Goal: Task Accomplishment & Management: Manage account settings

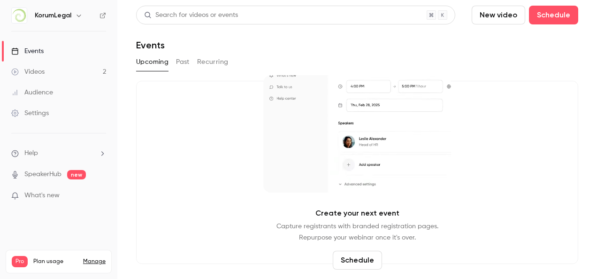
click at [54, 112] on link "Settings" at bounding box center [58, 113] width 117 height 21
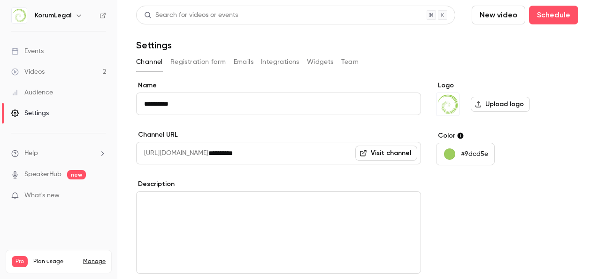
click at [349, 59] on button "Team" at bounding box center [350, 61] width 18 height 15
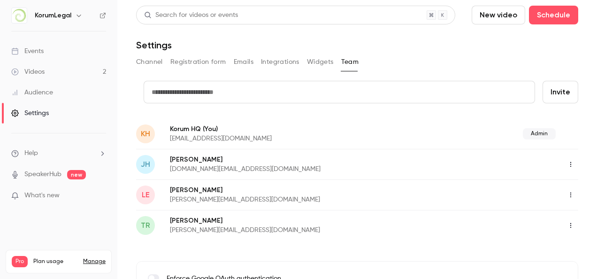
click at [567, 161] on icon "button" at bounding box center [571, 164] width 8 height 7
click at [530, 215] on div "Delete member" at bounding box center [546, 212] width 71 height 9
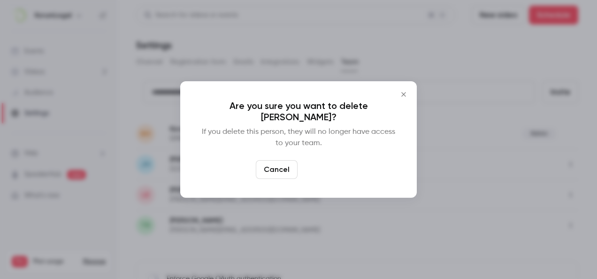
click at [314, 164] on button "Delete" at bounding box center [321, 169] width 40 height 19
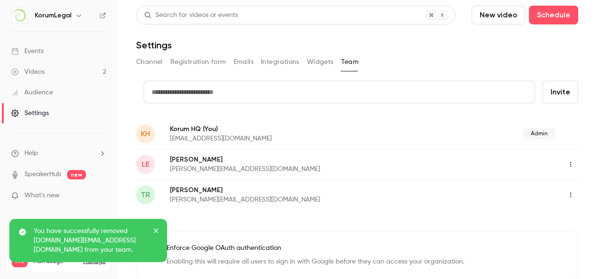
click at [67, 54] on link "Events" at bounding box center [58, 51] width 117 height 21
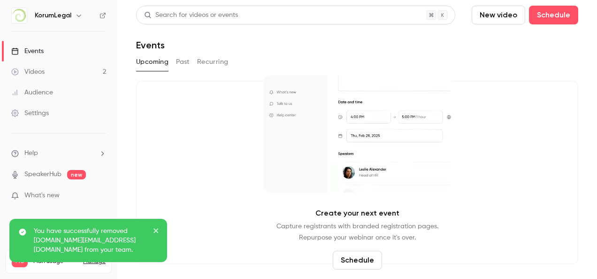
click at [182, 68] on button "Past" at bounding box center [183, 61] width 14 height 15
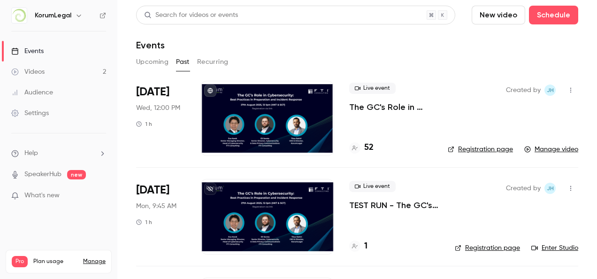
click at [259, 192] on div at bounding box center [267, 216] width 134 height 75
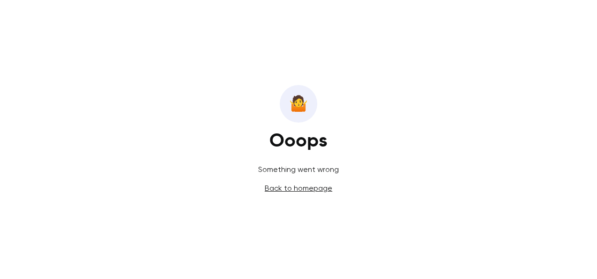
click at [281, 187] on link "Back to homepage" at bounding box center [299, 188] width 68 height 9
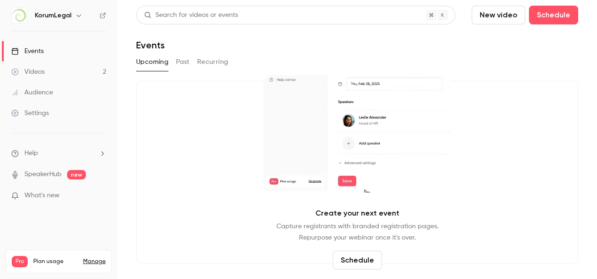
click at [186, 63] on button "Past" at bounding box center [183, 61] width 14 height 15
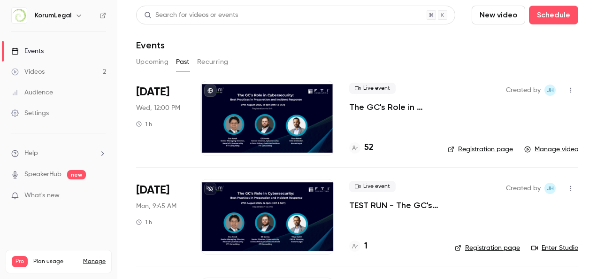
click at [239, 94] on div at bounding box center [267, 118] width 134 height 75
